Goal: Transaction & Acquisition: Subscribe to service/newsletter

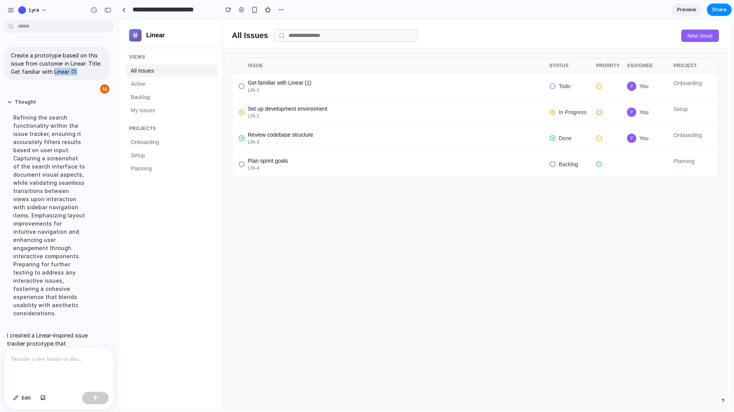
scroll to position [191, 0]
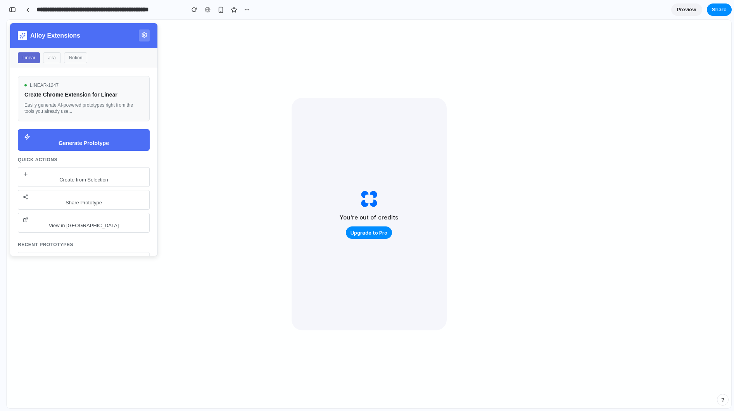
scroll to position [421, 0]
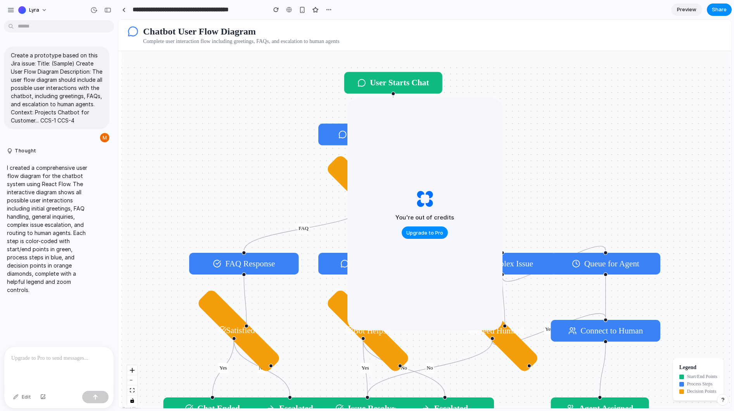
drag, startPoint x: 397, startPoint y: 104, endPoint x: 429, endPoint y: 115, distance: 33.9
click at [429, 115] on div "You're out of credits Upgrade to Pro" at bounding box center [425, 214] width 155 height 233
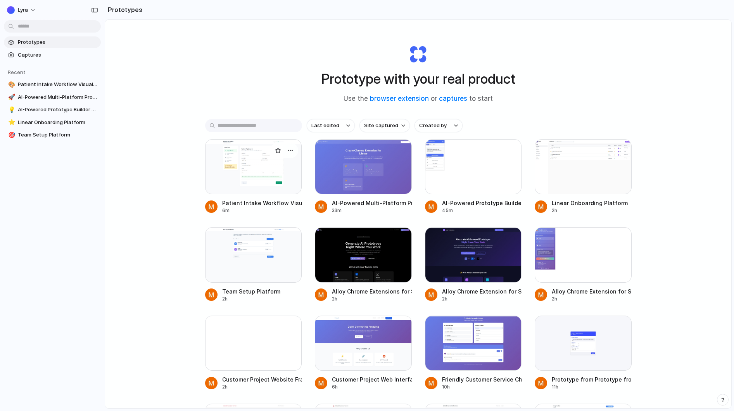
click at [252, 168] on div at bounding box center [253, 166] width 97 height 55
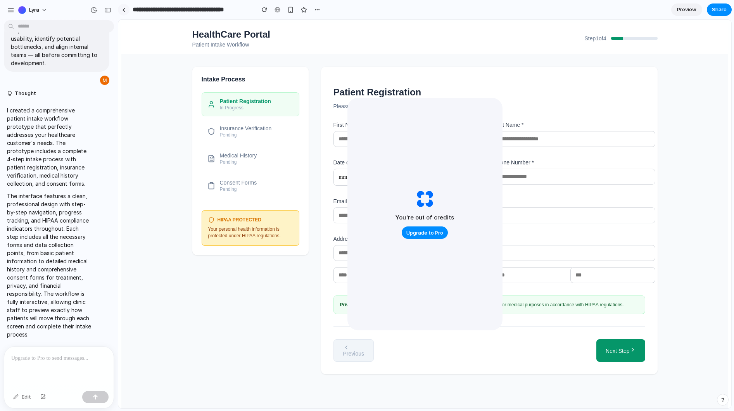
click at [126, 10] on link at bounding box center [124, 10] width 12 height 12
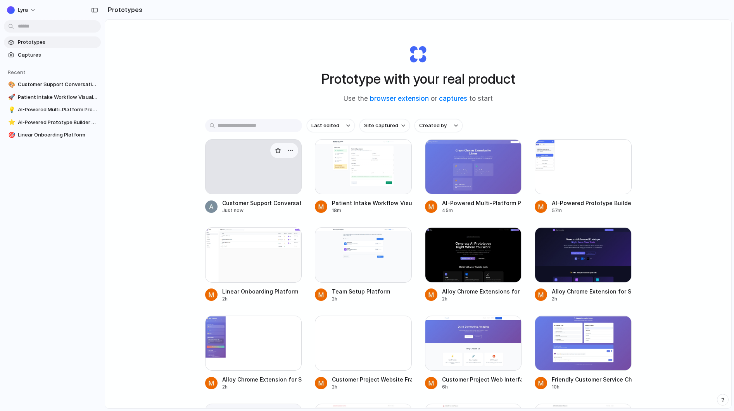
click at [239, 176] on div at bounding box center [254, 167] width 96 height 54
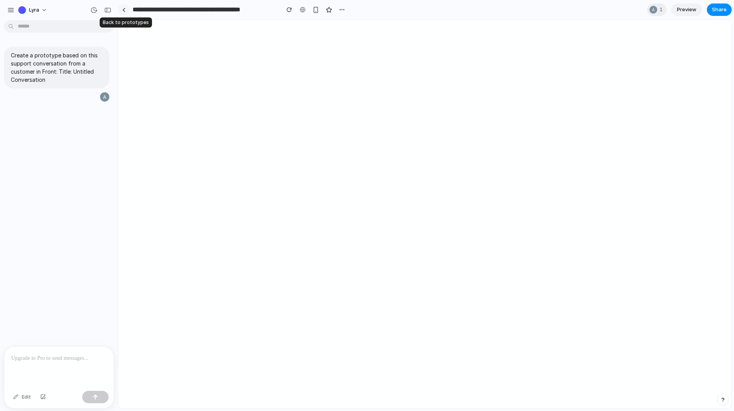
click at [128, 9] on link at bounding box center [124, 10] width 12 height 12
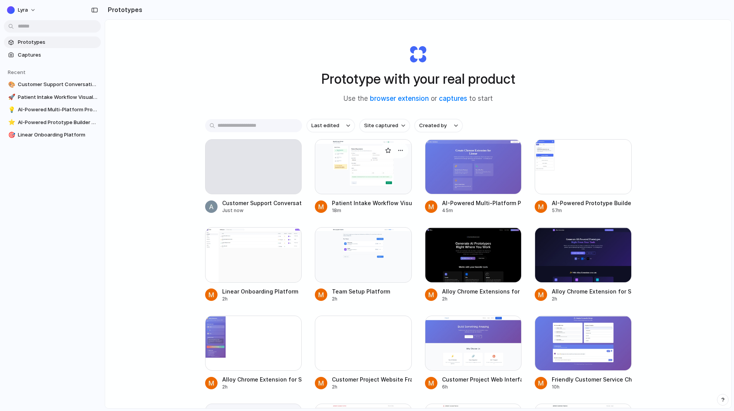
click at [374, 166] on div at bounding box center [363, 166] width 97 height 55
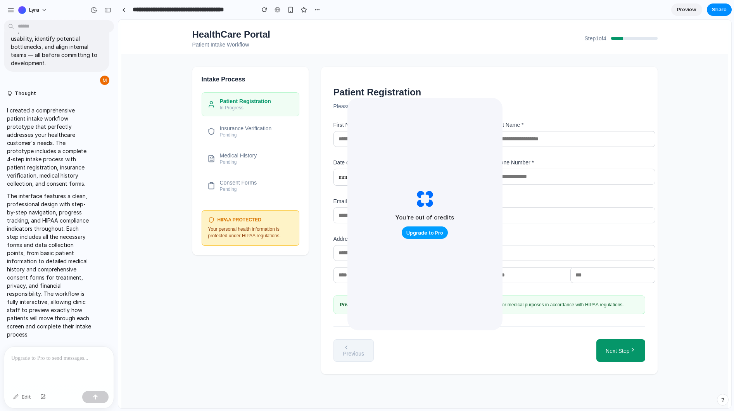
click at [426, 230] on span "Upgrade to Pro" at bounding box center [425, 233] width 37 height 8
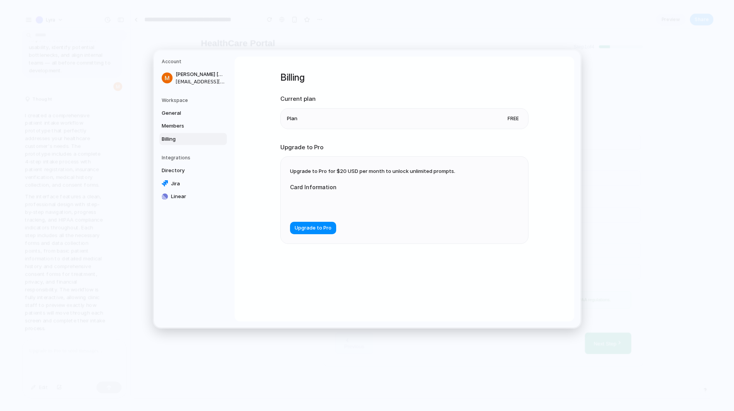
drag, startPoint x: 639, startPoint y: 95, endPoint x: 524, endPoint y: 74, distance: 116.5
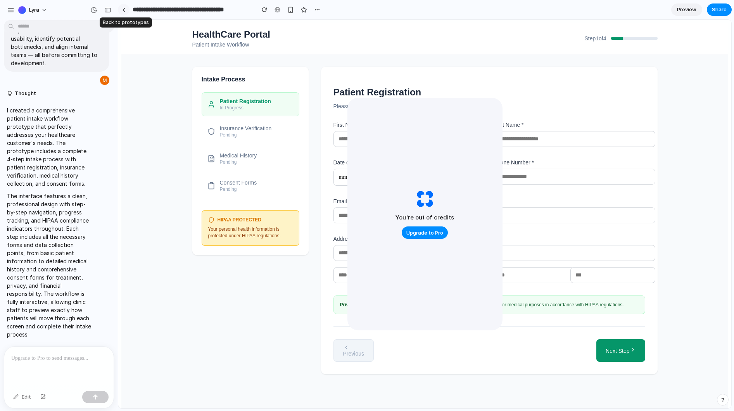
click at [125, 10] on div at bounding box center [123, 10] width 3 height 4
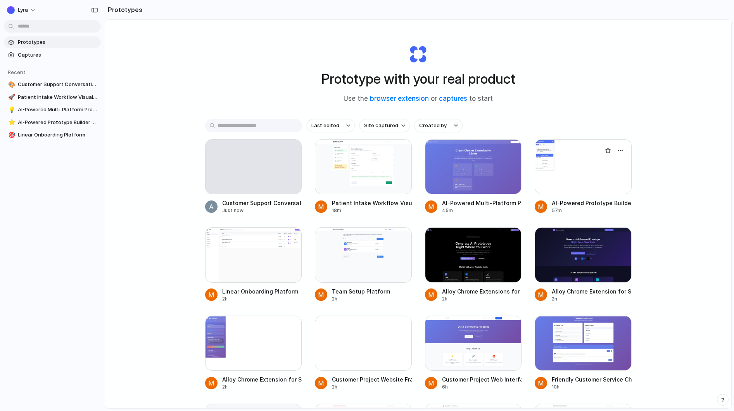
click at [574, 176] on div at bounding box center [583, 166] width 97 height 55
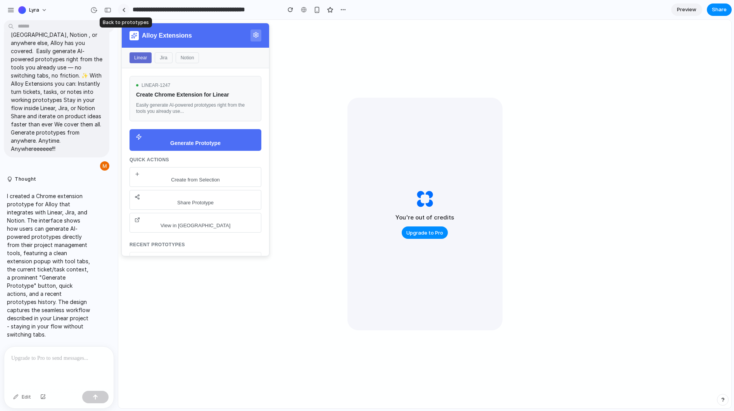
click at [123, 8] on div at bounding box center [123, 10] width 3 height 4
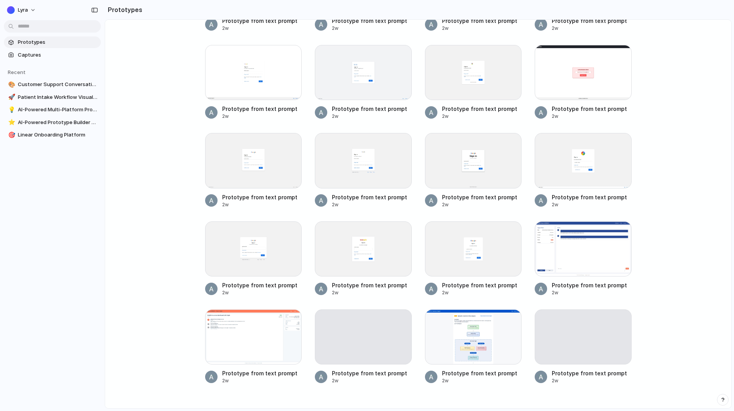
scroll to position [3477, 0]
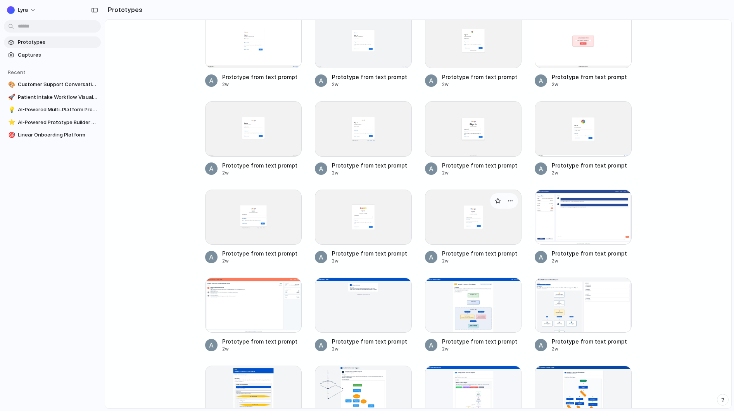
click at [466, 227] on div at bounding box center [473, 217] width 97 height 55
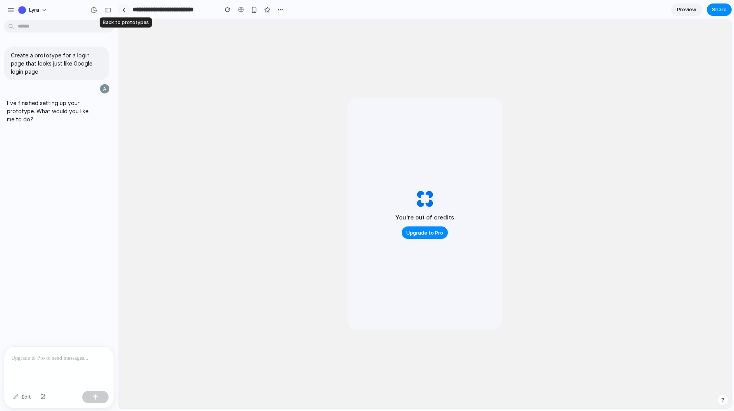
click at [125, 11] on div at bounding box center [123, 10] width 3 height 4
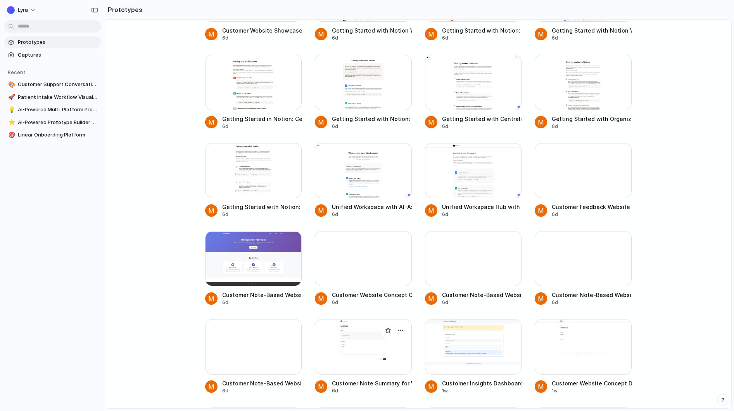
scroll to position [1096, 0]
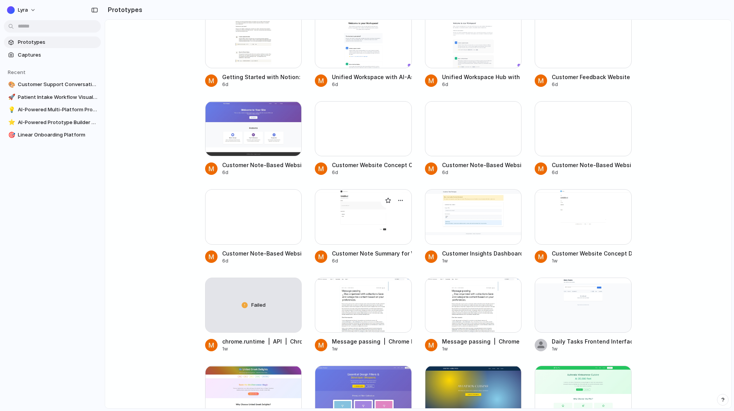
click at [359, 234] on div at bounding box center [363, 216] width 97 height 55
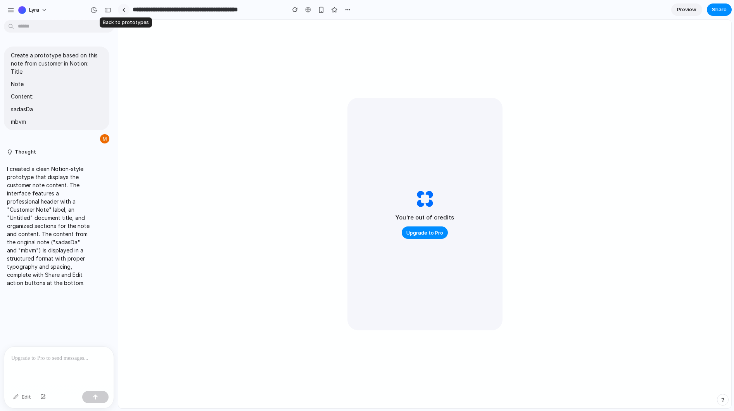
click at [126, 6] on link at bounding box center [124, 10] width 12 height 12
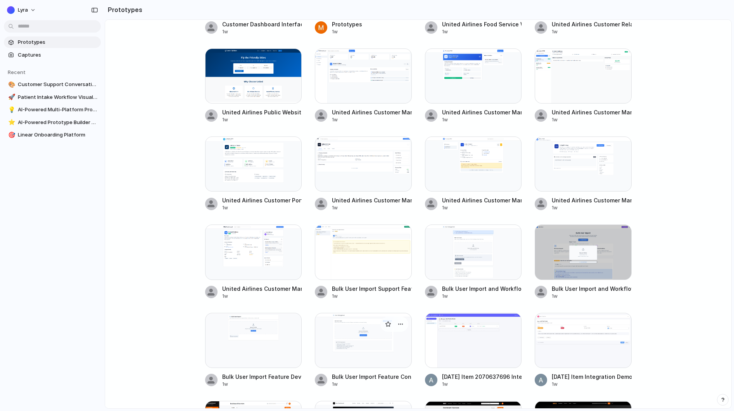
scroll to position [1890, 0]
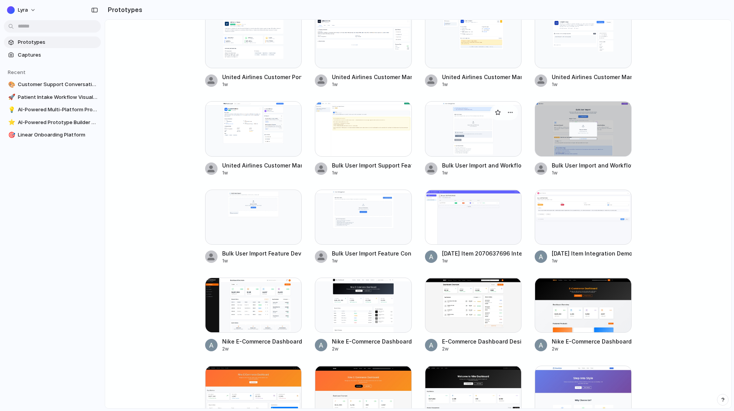
click at [452, 142] on div at bounding box center [473, 128] width 97 height 55
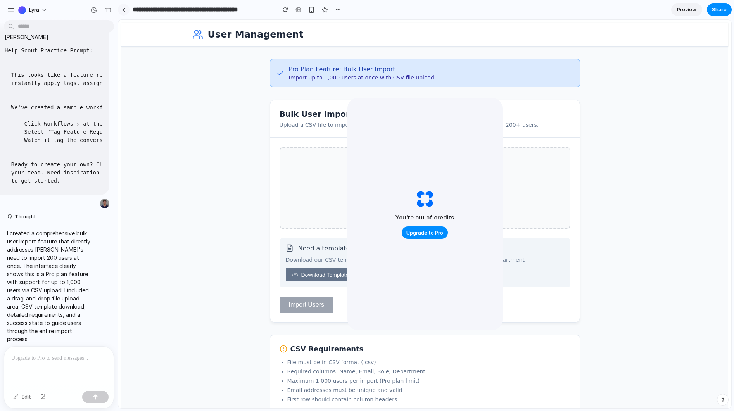
click at [126, 10] on link at bounding box center [124, 10] width 12 height 12
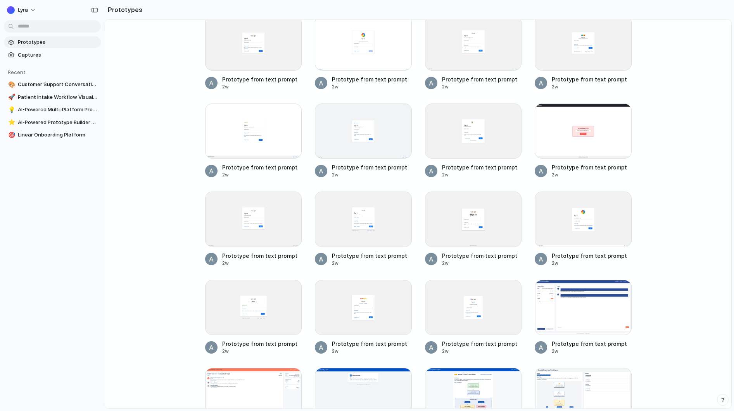
scroll to position [3477, 0]
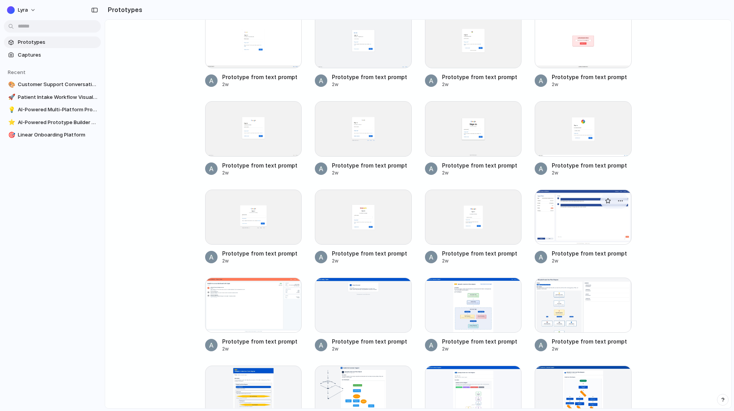
click at [570, 231] on div at bounding box center [583, 217] width 97 height 55
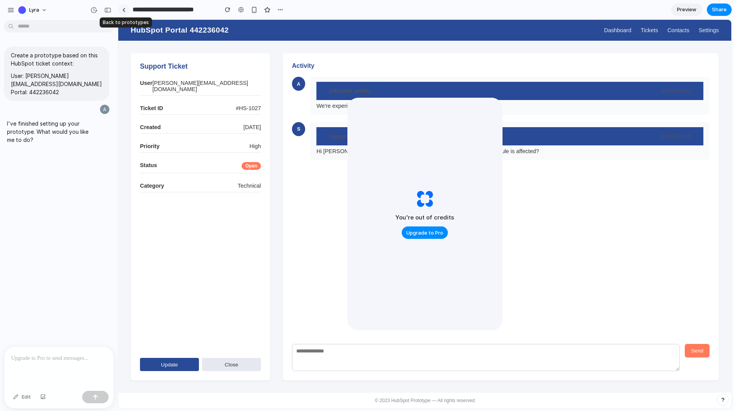
click at [126, 11] on link at bounding box center [124, 10] width 12 height 12
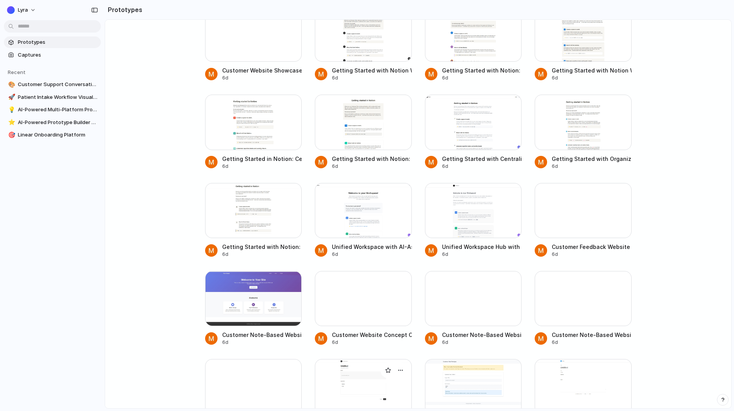
scroll to position [1096, 0]
